Goal: Transaction & Acquisition: Purchase product/service

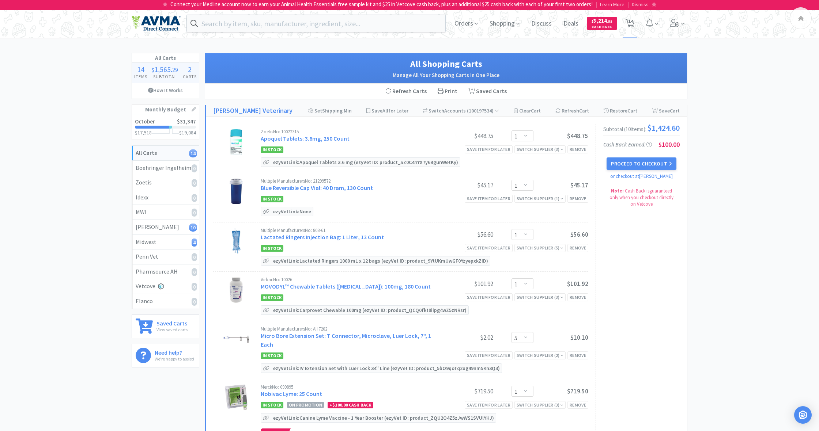
select select "1"
select select "5"
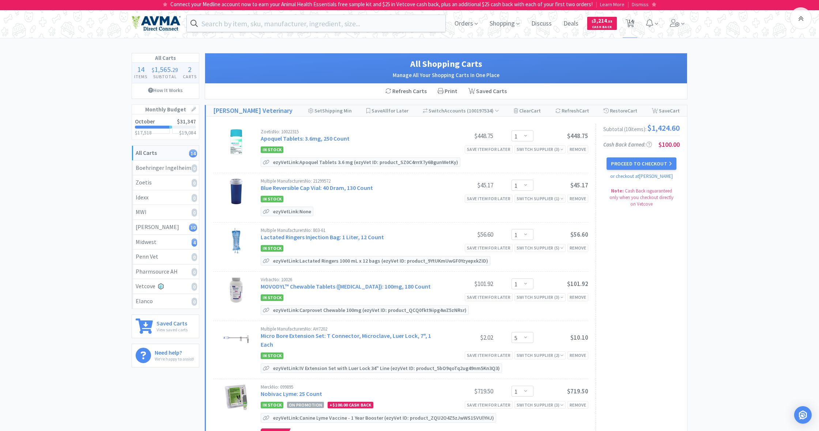
select select "1"
select select "10"
select select "1"
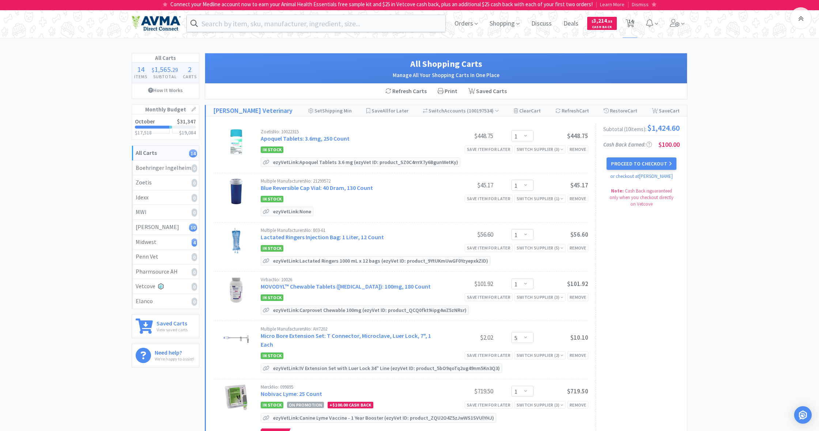
select select "1"
select select "3"
select select "1"
click at [308, 140] on link "Apoquel Tablets: 3.6mg, 250 Count" at bounding box center [305, 138] width 89 height 7
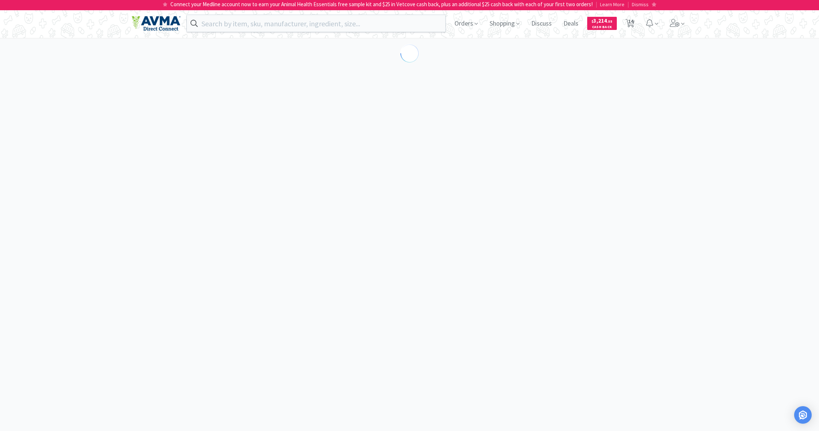
scroll to position [0, 0]
select select "334549"
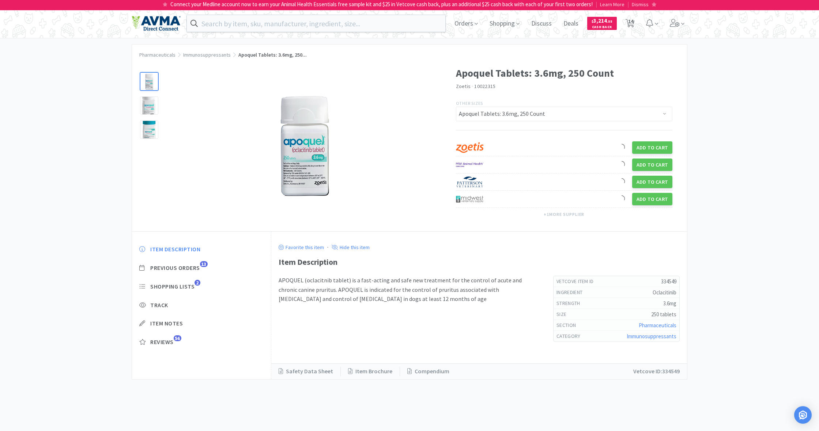
scroll to position [0, 0]
click at [173, 267] on span "Previous Orders" at bounding box center [175, 268] width 50 height 8
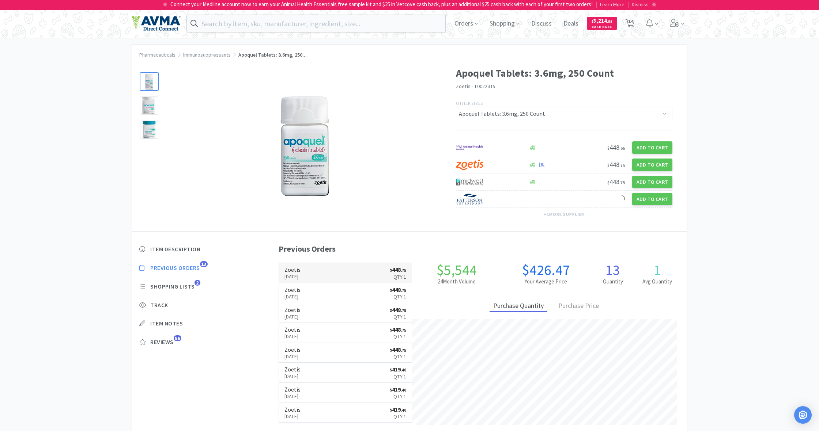
scroll to position [200, 416]
click at [632, 24] on span "14" at bounding box center [630, 21] width 5 height 29
select select "1"
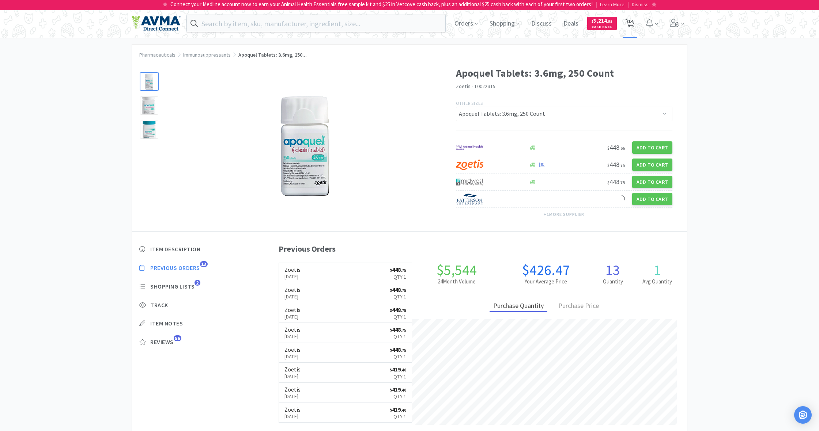
select select "1"
select select "5"
select select "1"
select select "10"
select select "1"
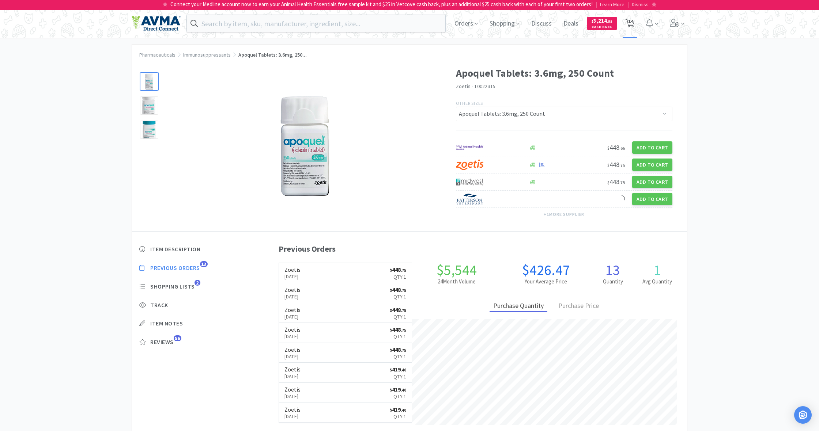
select select "1"
select select "3"
select select "1"
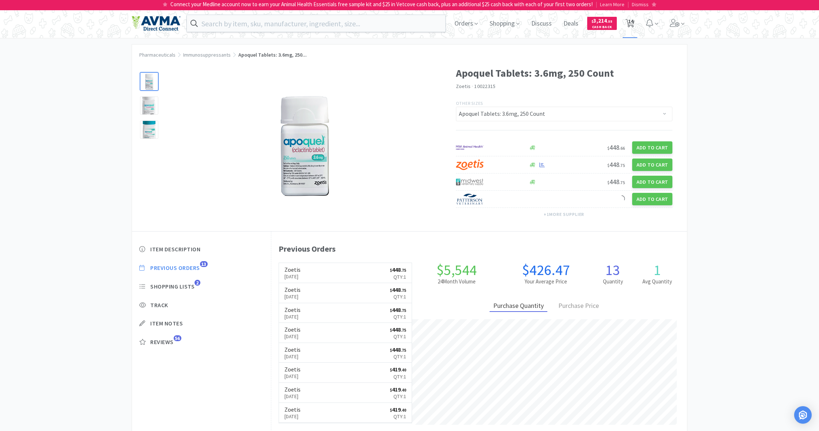
select select "1"
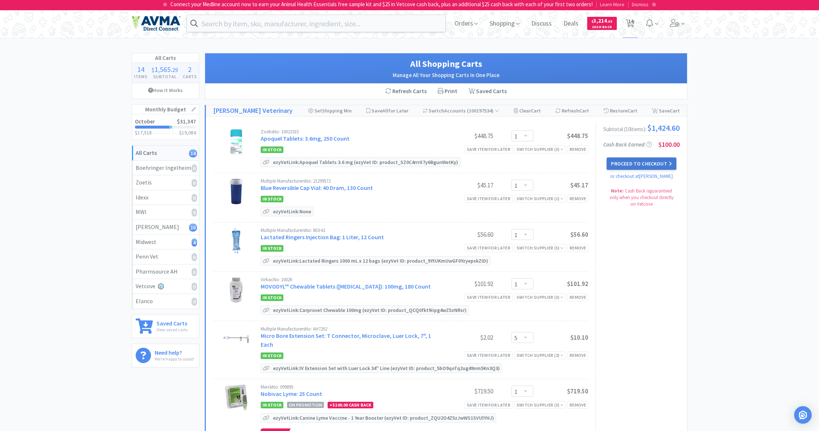
click at [640, 166] on button "Proceed to Checkout" at bounding box center [640, 164] width 69 height 12
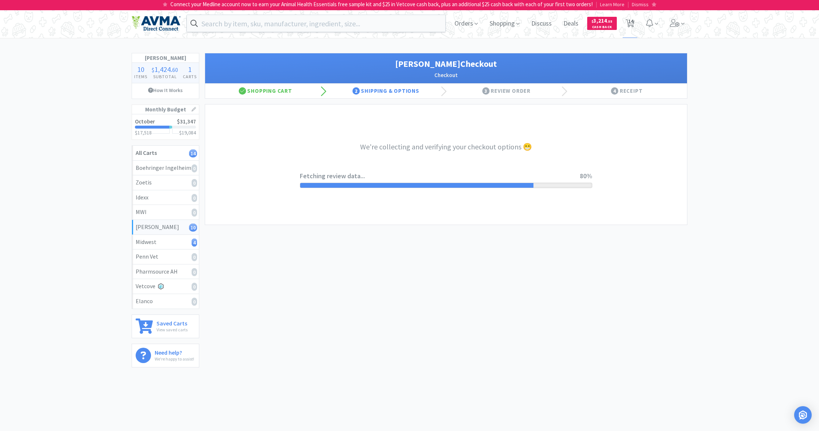
select select "1"
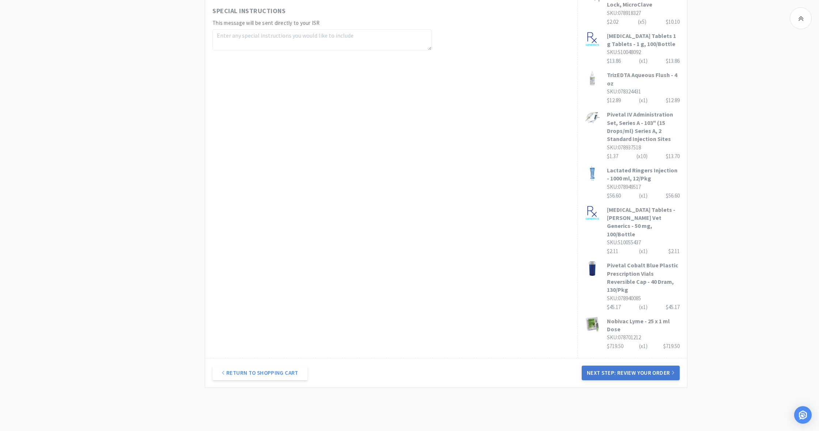
click at [654, 366] on button "Next Step: Review Your Order" at bounding box center [631, 373] width 98 height 15
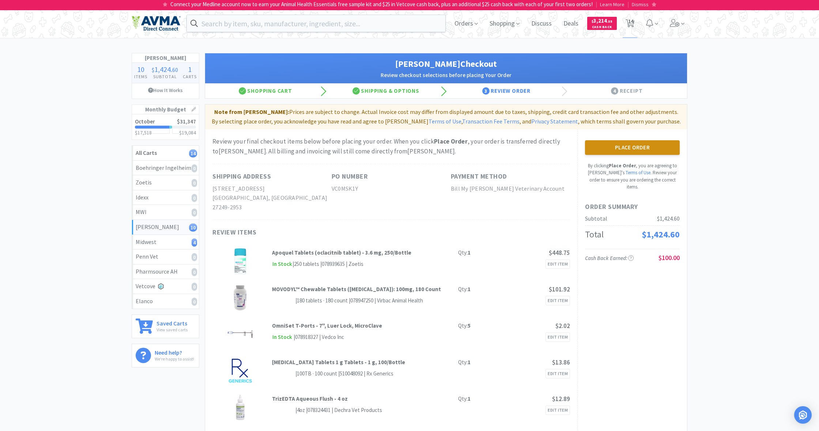
click at [629, 146] on button "Place Order" at bounding box center [632, 147] width 95 height 15
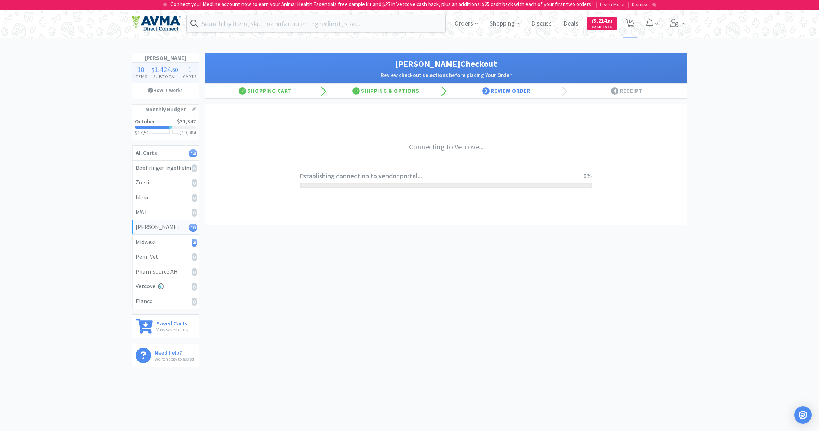
scroll to position [0, 0]
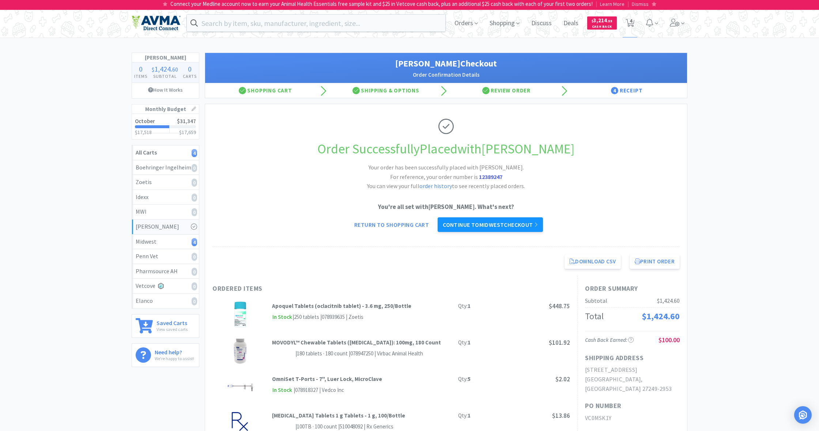
click at [488, 221] on link "Continue to Midwest checkout" at bounding box center [490, 224] width 105 height 15
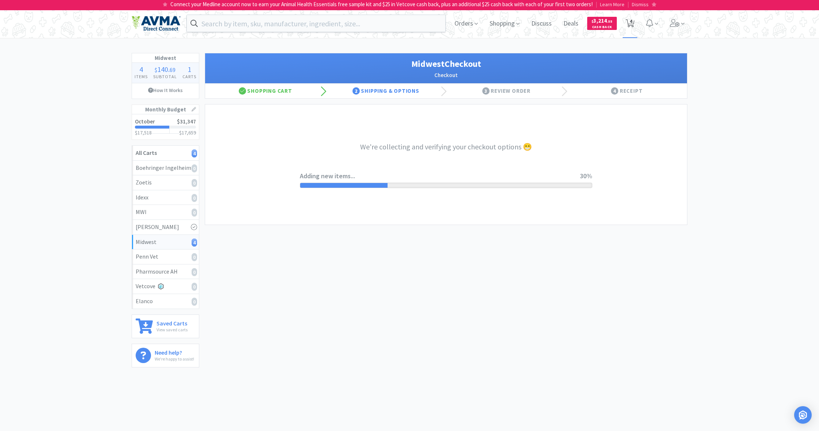
click at [629, 24] on icon at bounding box center [629, 23] width 9 height 8
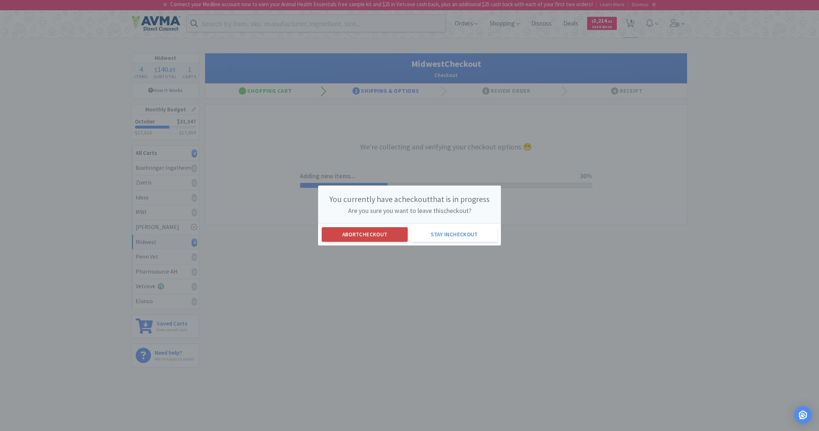
click at [390, 234] on button "Abort checkout" at bounding box center [365, 234] width 86 height 15
select select "1"
select select "3"
select select "1"
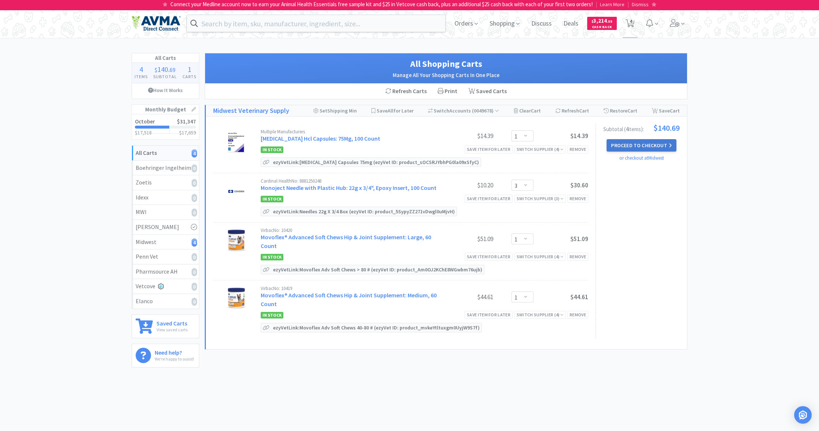
click at [638, 144] on button "Proceed to Checkout" at bounding box center [640, 145] width 69 height 12
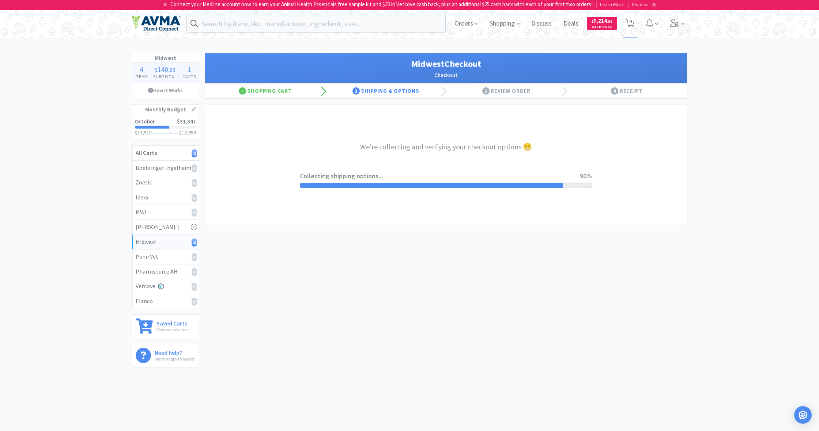
select select "0"
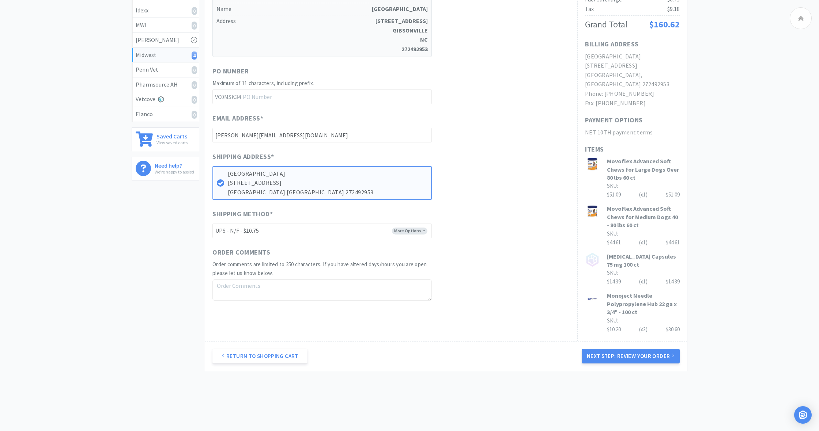
scroll to position [187, 0]
click at [627, 349] on button "Next Step: Review Your Order" at bounding box center [631, 356] width 98 height 15
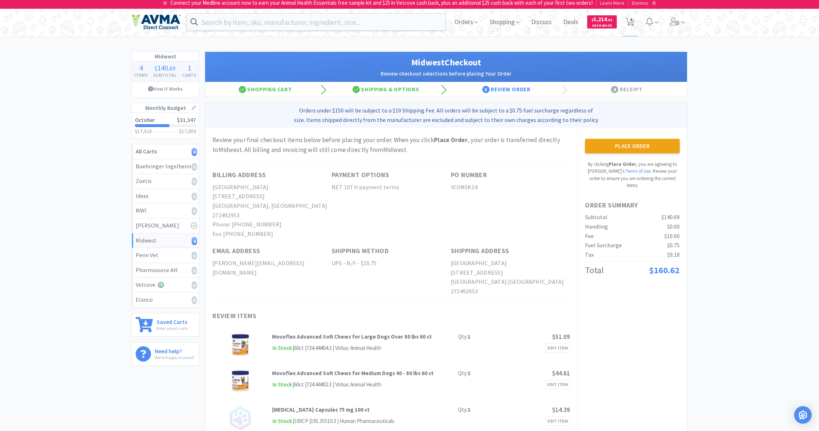
scroll to position [0, 0]
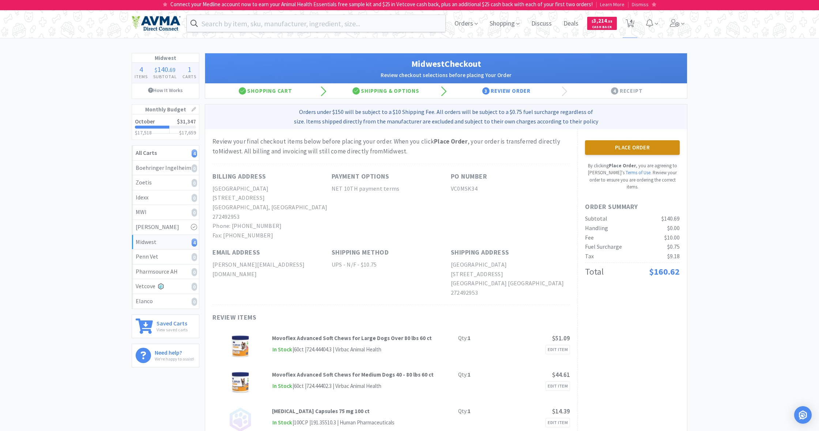
click at [634, 152] on button "Place Order" at bounding box center [632, 147] width 95 height 15
